Goal: Information Seeking & Learning: Learn about a topic

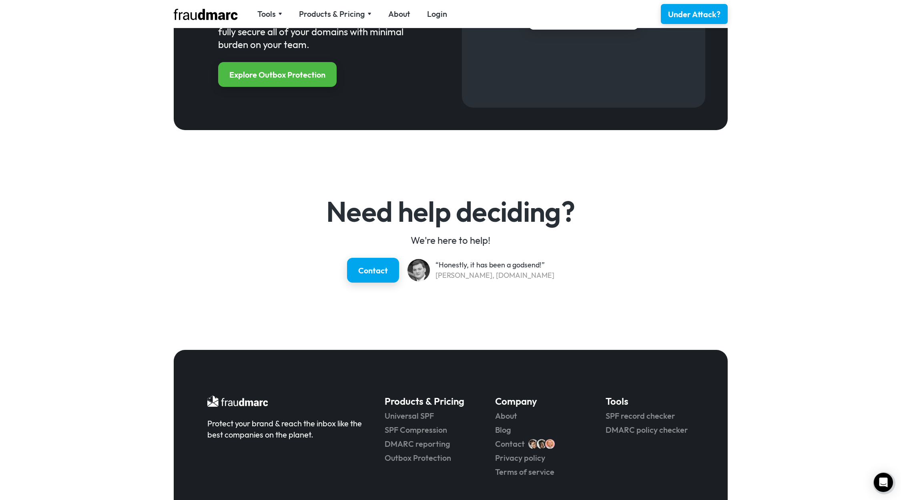
scroll to position [1056, 0]
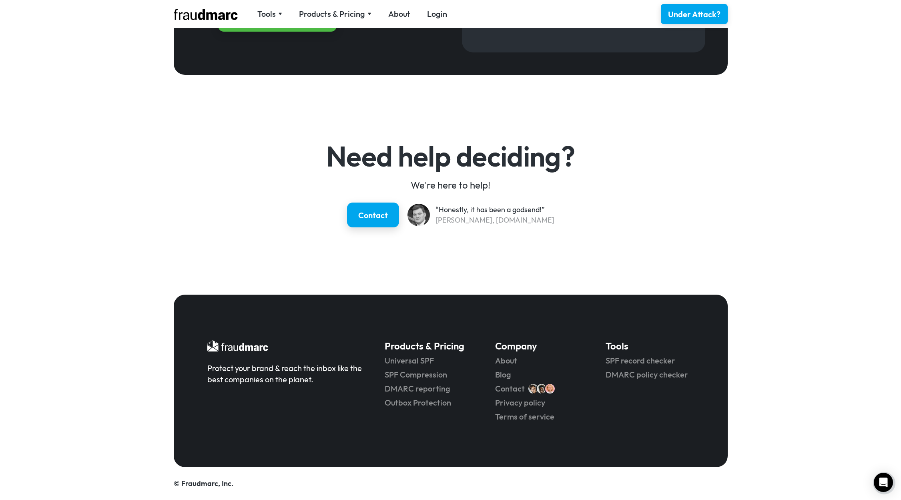
drag, startPoint x: 72, startPoint y: 167, endPoint x: 77, endPoint y: 233, distance: 67.0
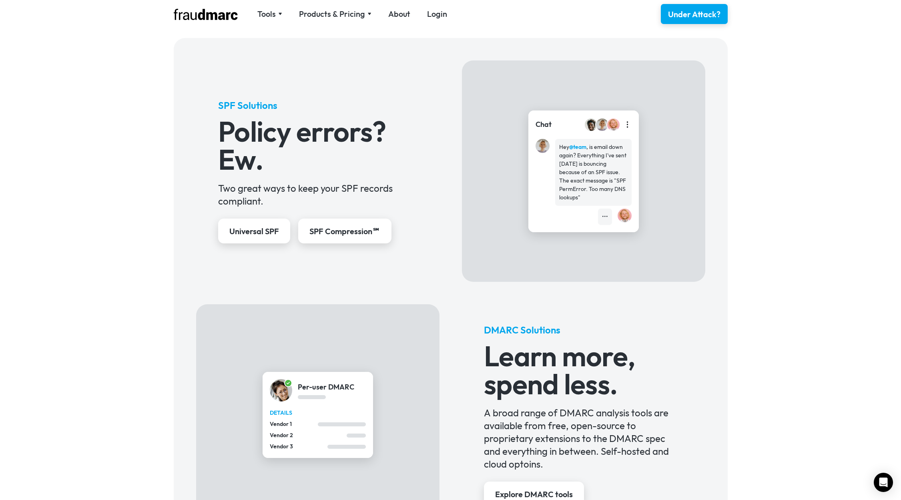
drag, startPoint x: 94, startPoint y: 319, endPoint x: 87, endPoint y: 209, distance: 110.3
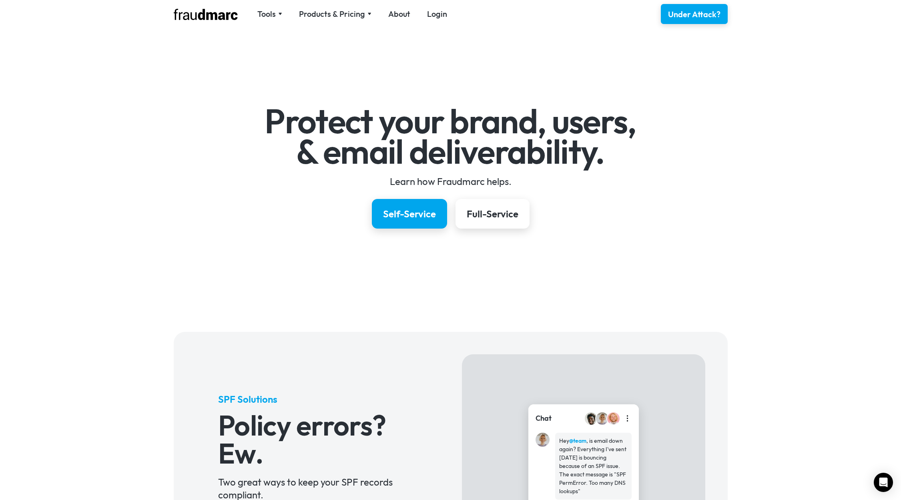
scroll to position [0, 0]
click at [275, 16] on div "Tools" at bounding box center [266, 13] width 18 height 11
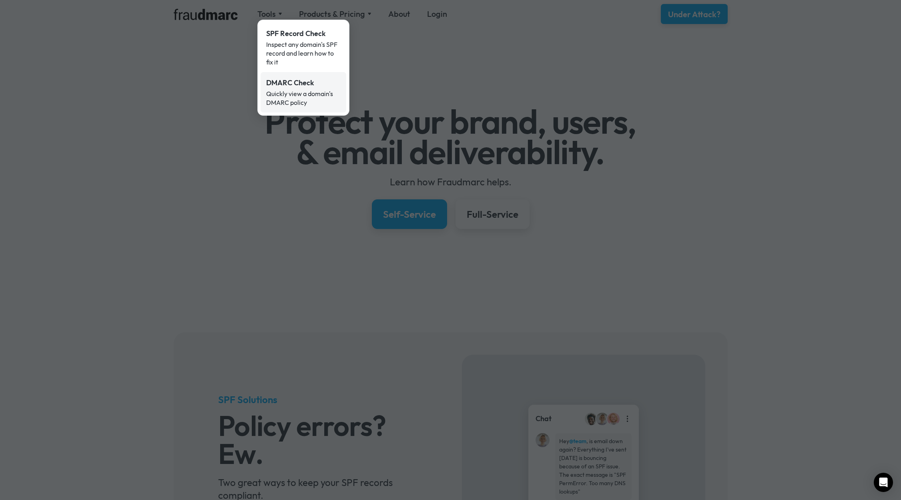
click at [283, 86] on div "DMARC Check" at bounding box center [303, 83] width 74 height 10
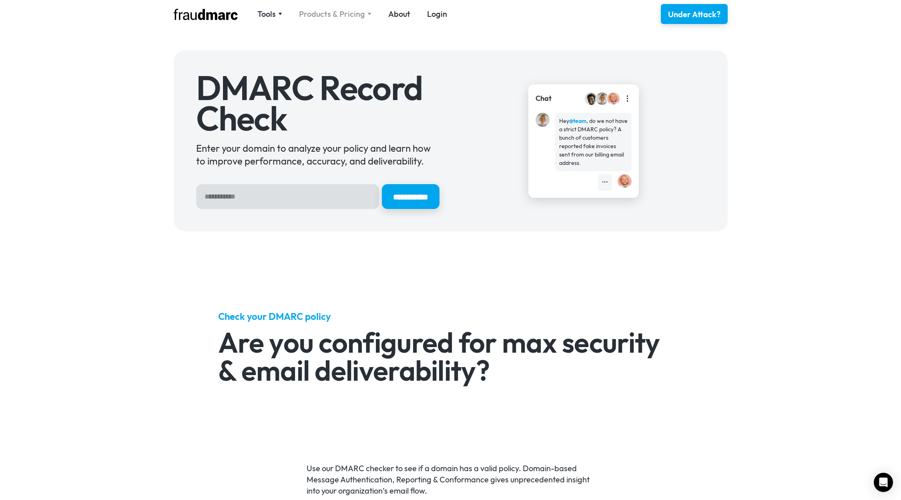
click at [339, 12] on div "Products & Pricing" at bounding box center [332, 13] width 66 height 11
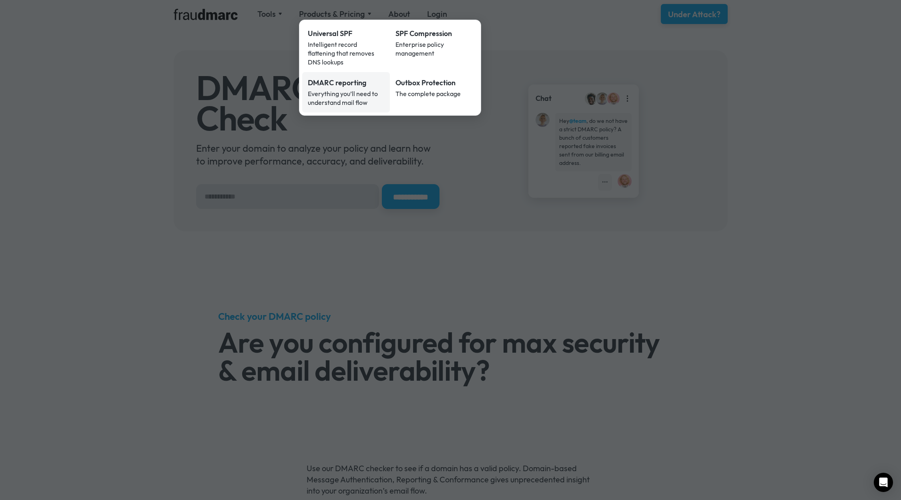
click at [313, 89] on div "Everything you’ll need to understand mail flow" at bounding box center [346, 98] width 77 height 18
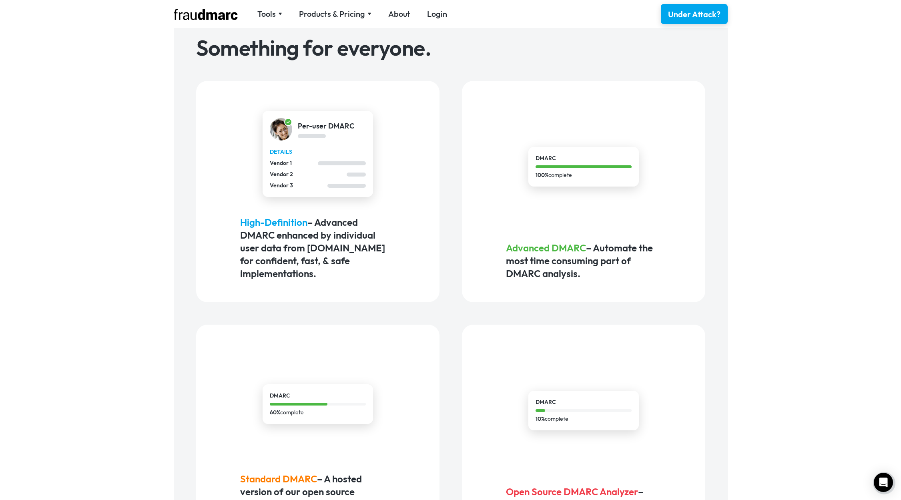
scroll to position [400, 0]
